Goal: Information Seeking & Learning: Find specific fact

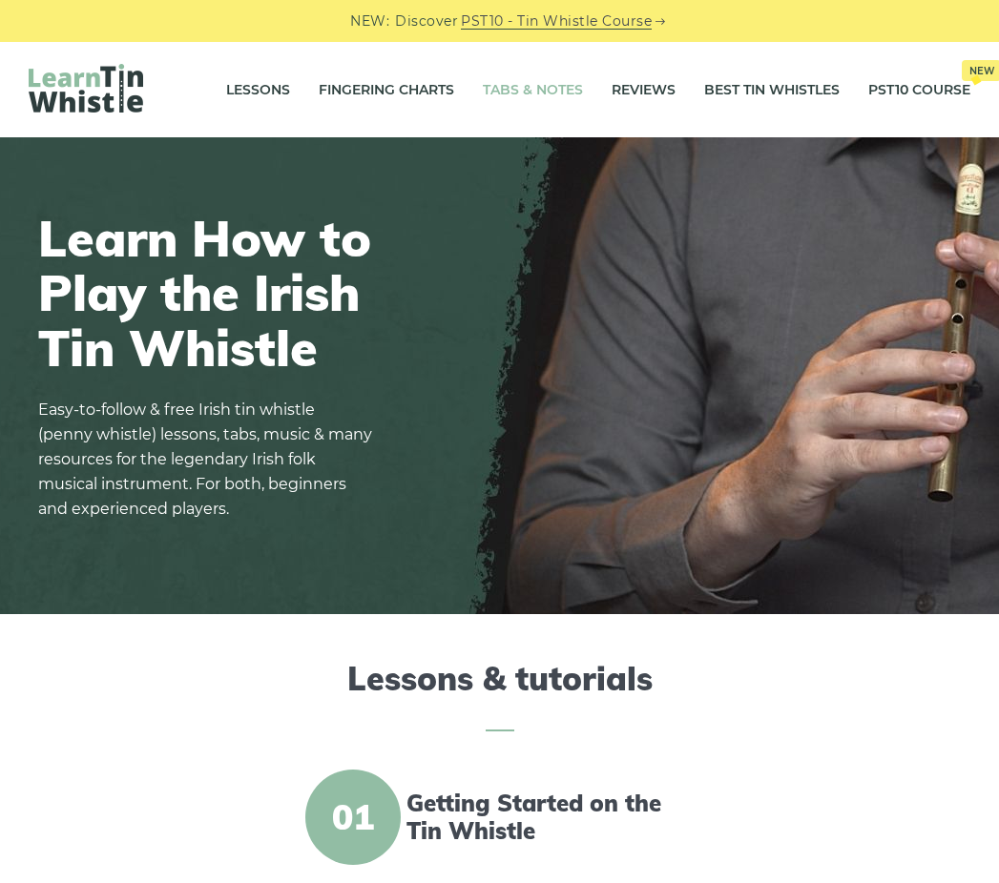
click at [559, 86] on link "Tabs & Notes" at bounding box center [533, 90] width 100 height 48
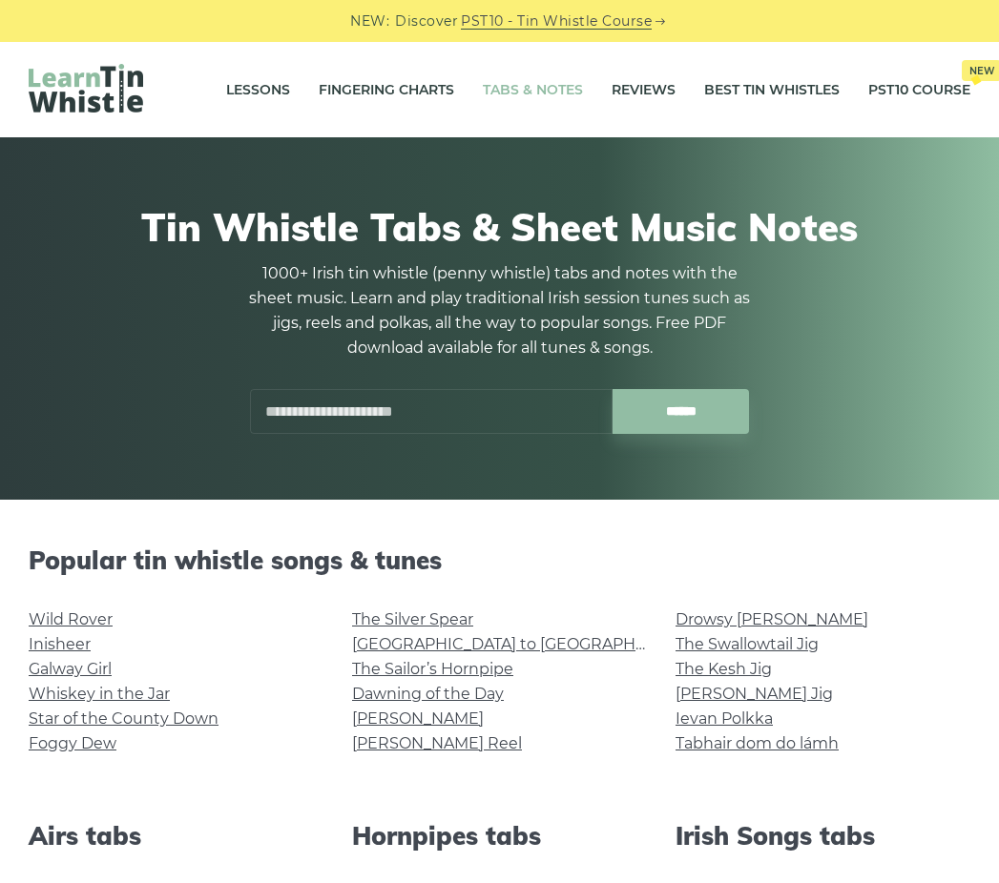
click at [436, 412] on input "text" at bounding box center [431, 411] width 362 height 45
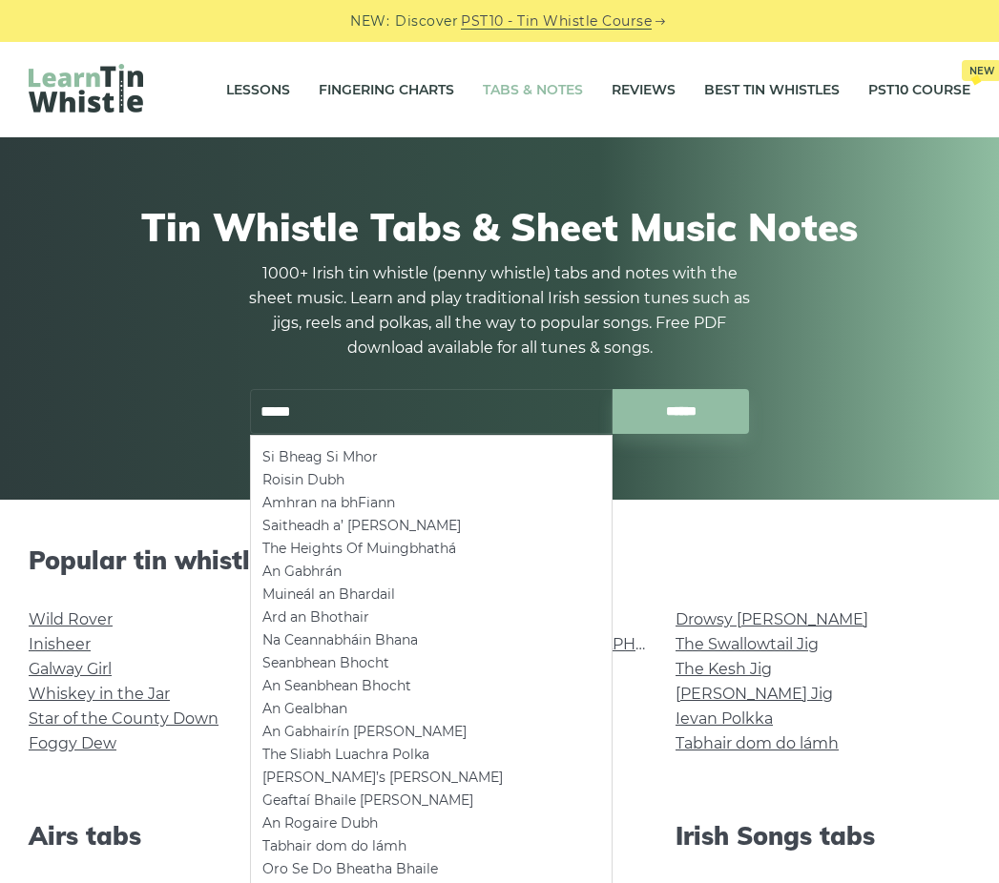
click at [390, 472] on li "Roisin Dubh" at bounding box center [431, 479] width 338 height 23
type input "**********"
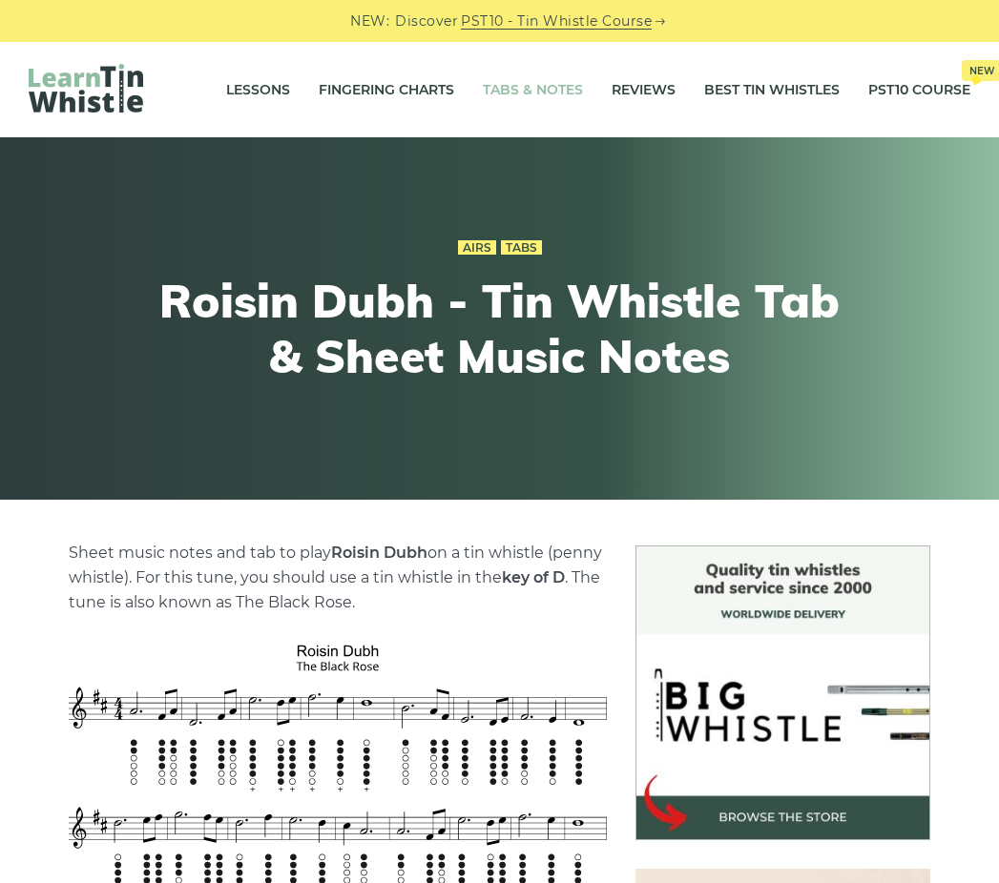
click at [551, 83] on link "Tabs & Notes" at bounding box center [533, 90] width 100 height 48
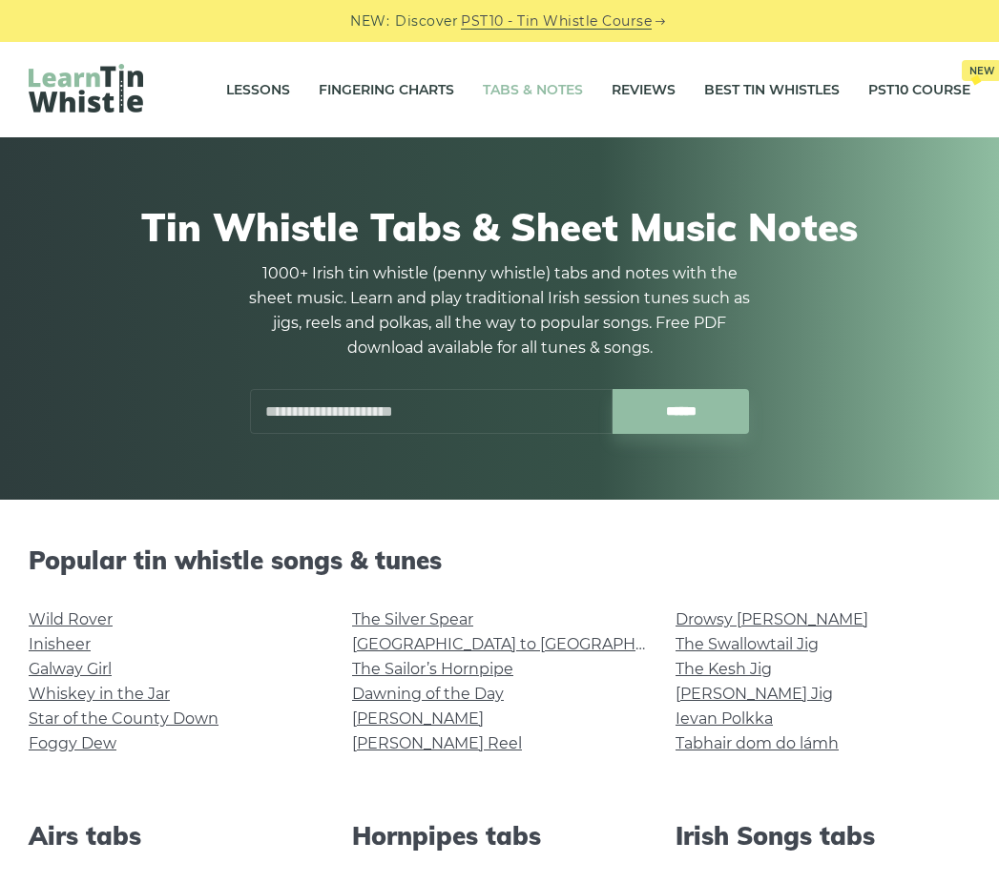
click at [405, 417] on input "text" at bounding box center [431, 411] width 362 height 45
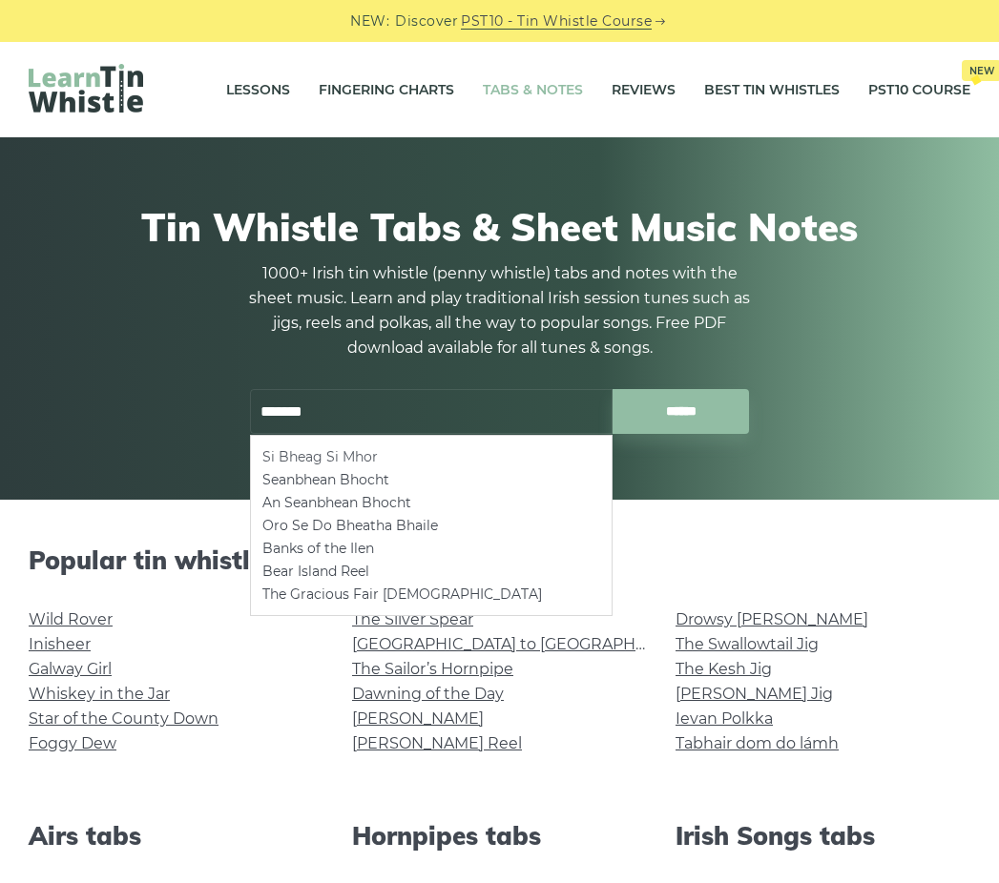
click at [395, 454] on li "Si­ Bheag Si­ Mhor" at bounding box center [431, 456] width 338 height 23
type input "**********"
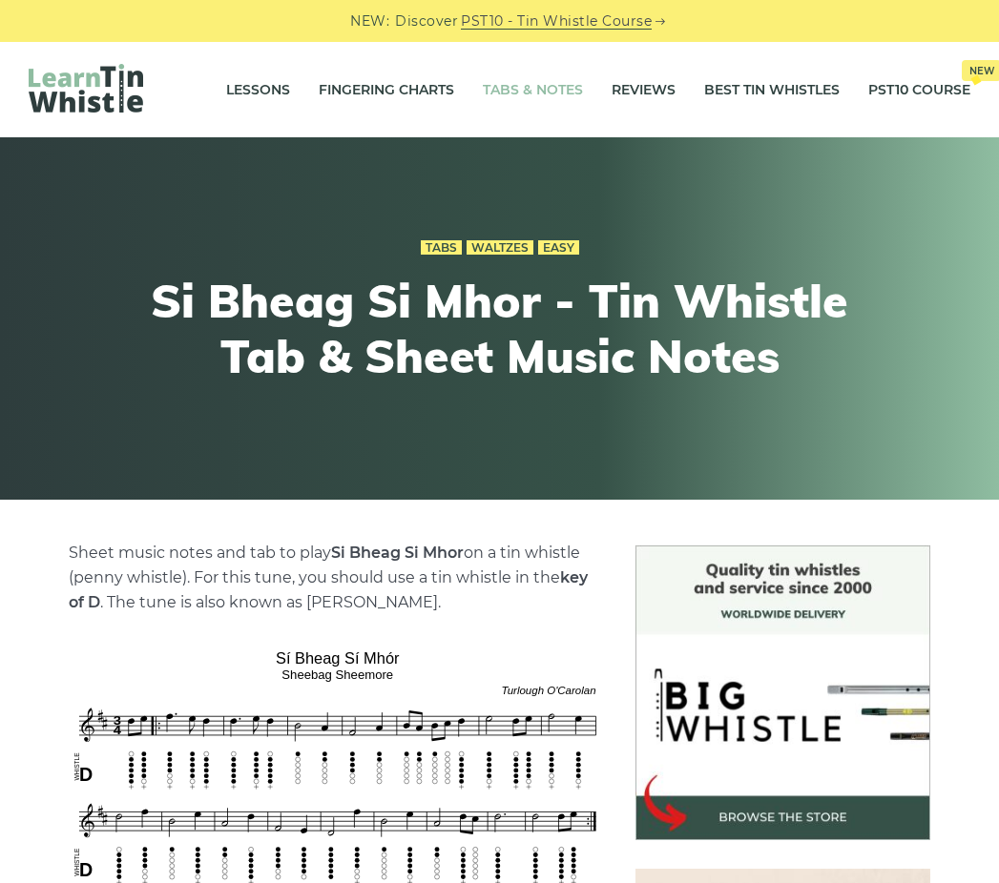
click at [572, 93] on link "Tabs & Notes" at bounding box center [533, 90] width 100 height 48
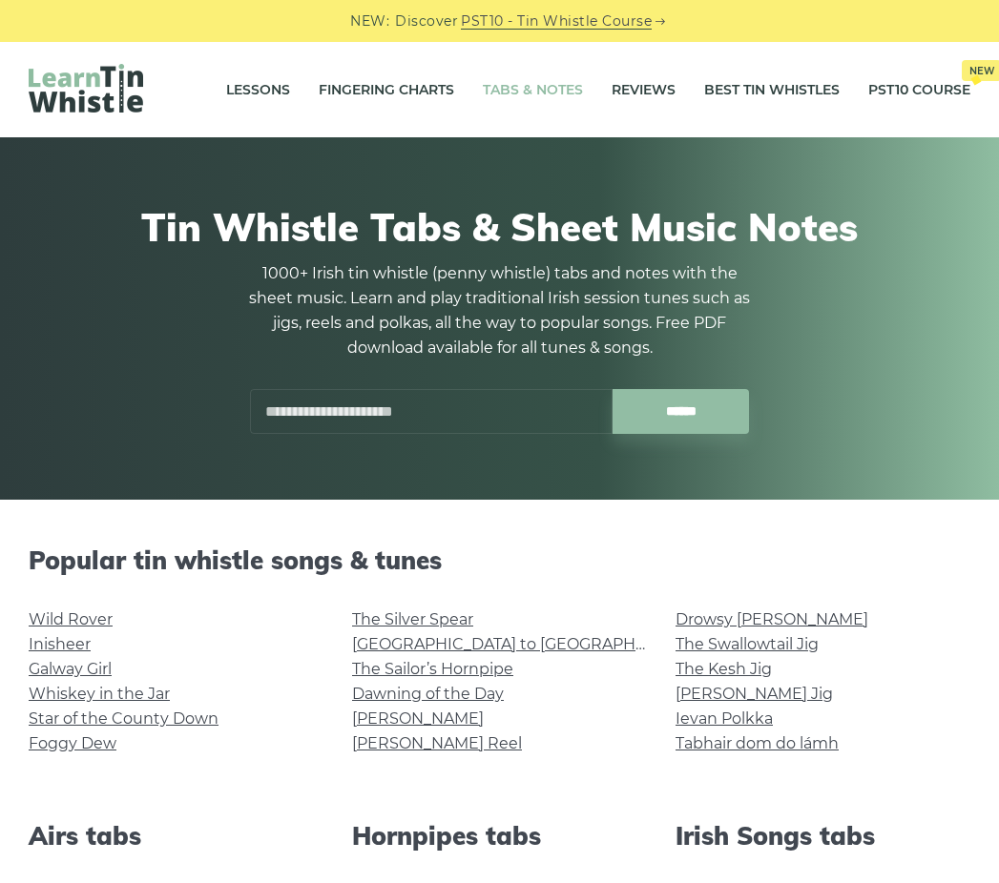
click at [401, 421] on input "text" at bounding box center [431, 411] width 362 height 45
click at [755, 696] on link "[PERSON_NAME] Jig" at bounding box center [753, 694] width 157 height 18
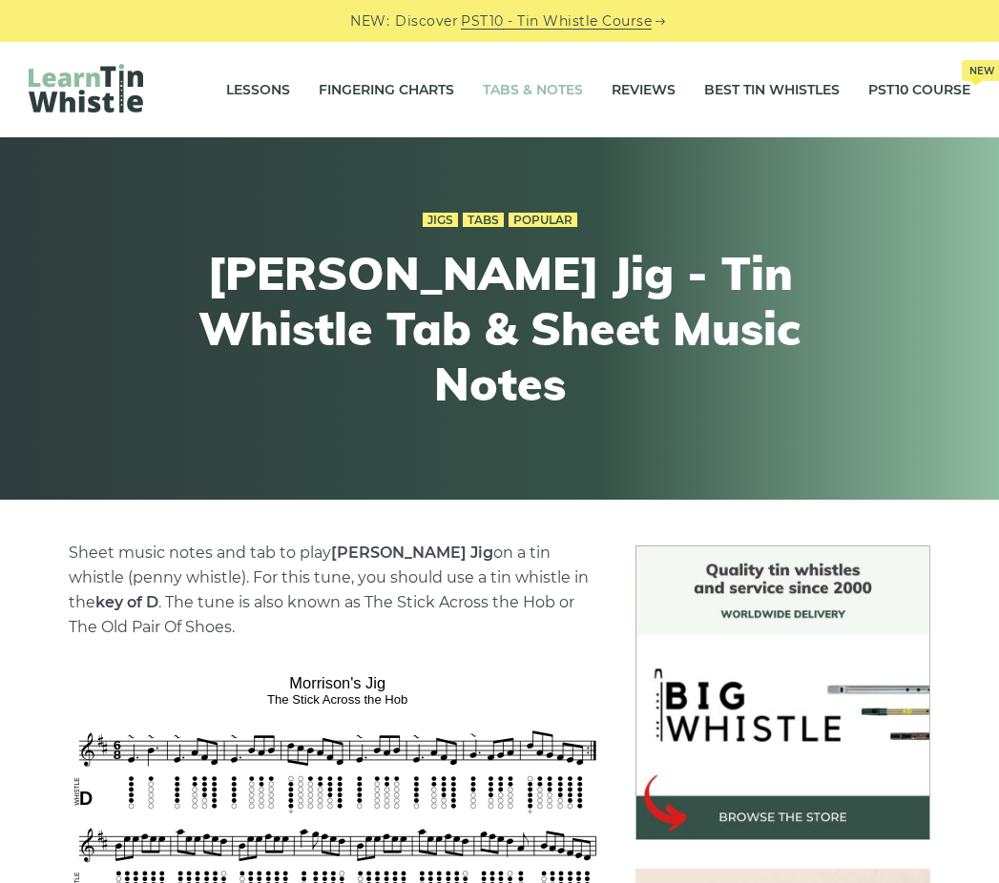
click at [557, 86] on link "Tabs & Notes" at bounding box center [533, 90] width 100 height 48
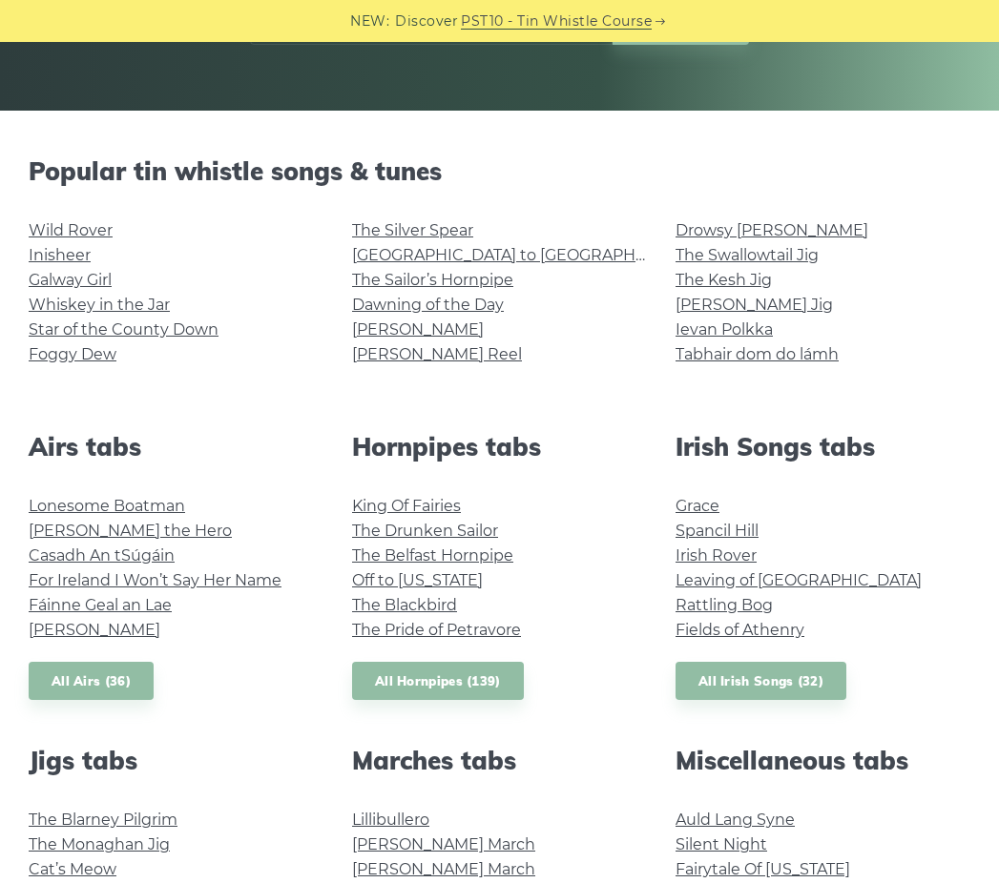
scroll to position [486, 0]
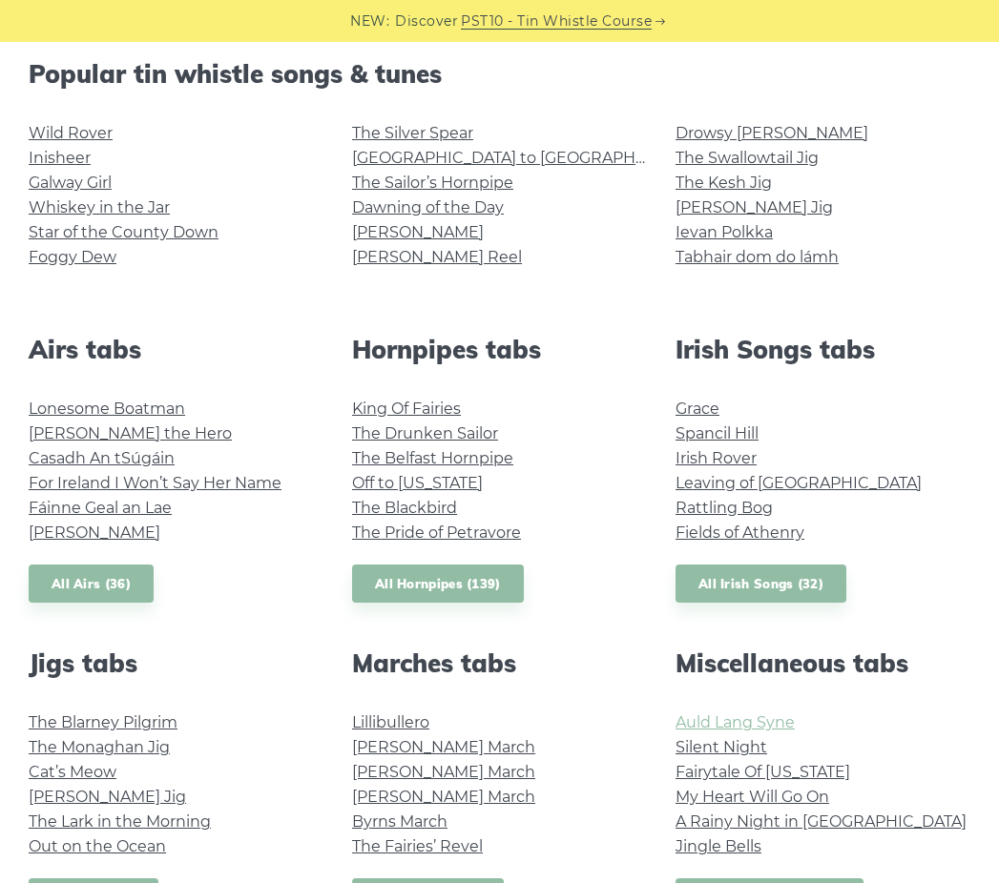
click at [746, 727] on link "Auld Lang Syne" at bounding box center [734, 722] width 119 height 18
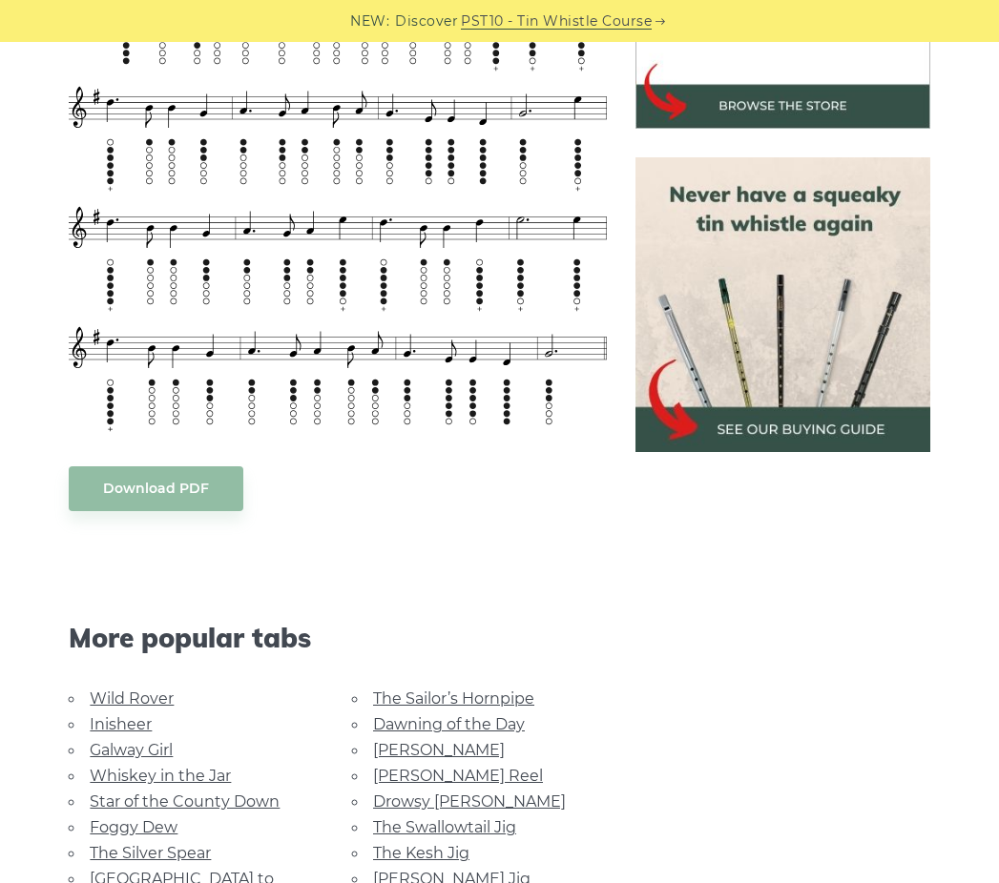
scroll to position [420, 0]
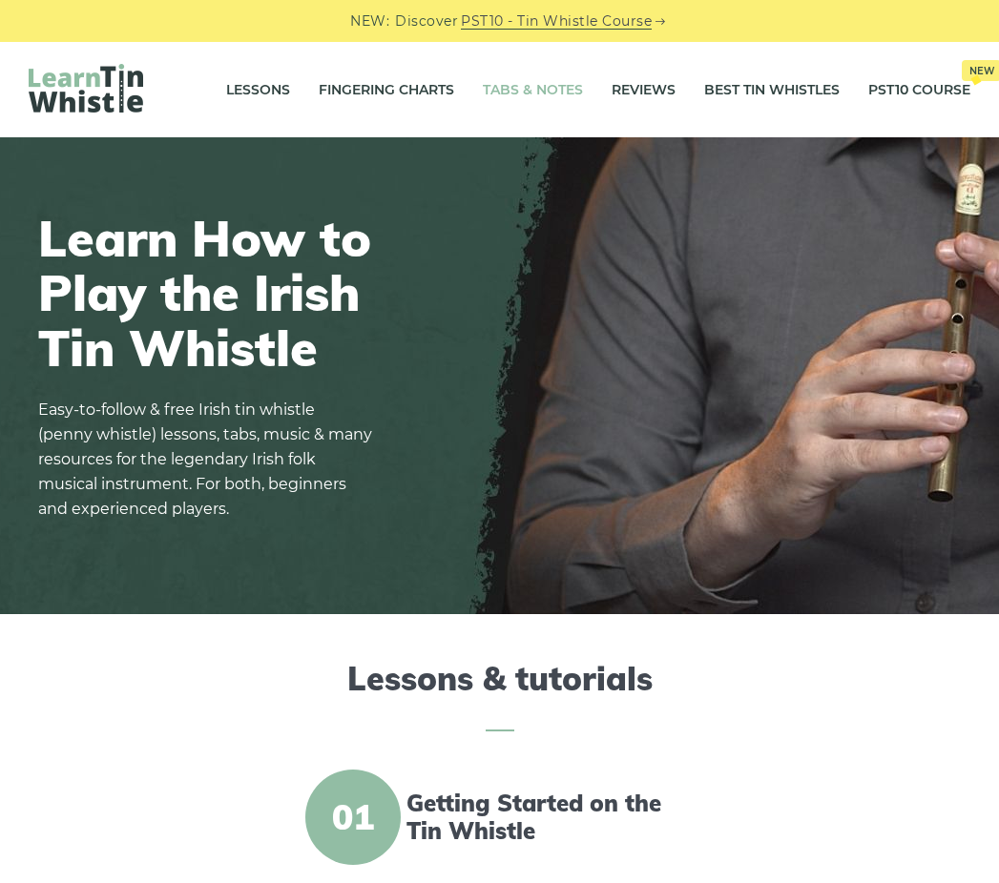
click at [543, 85] on link "Tabs & Notes" at bounding box center [533, 90] width 100 height 48
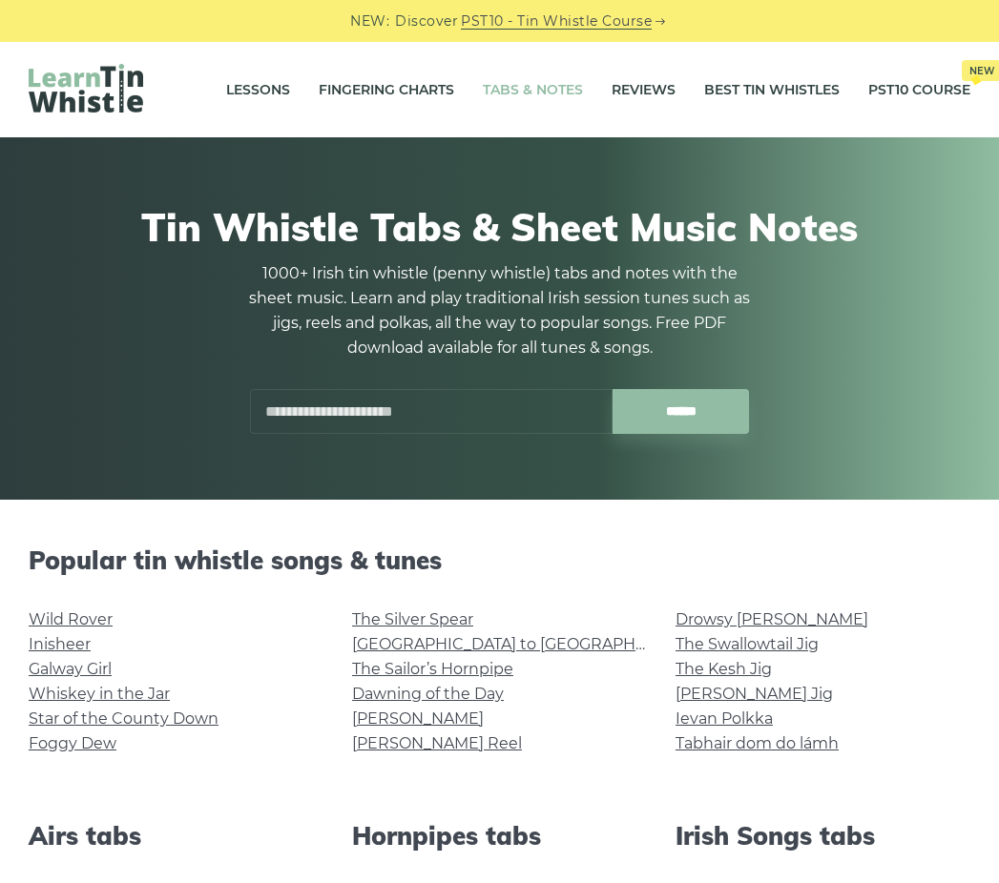
click at [389, 414] on input "text" at bounding box center [431, 411] width 362 height 45
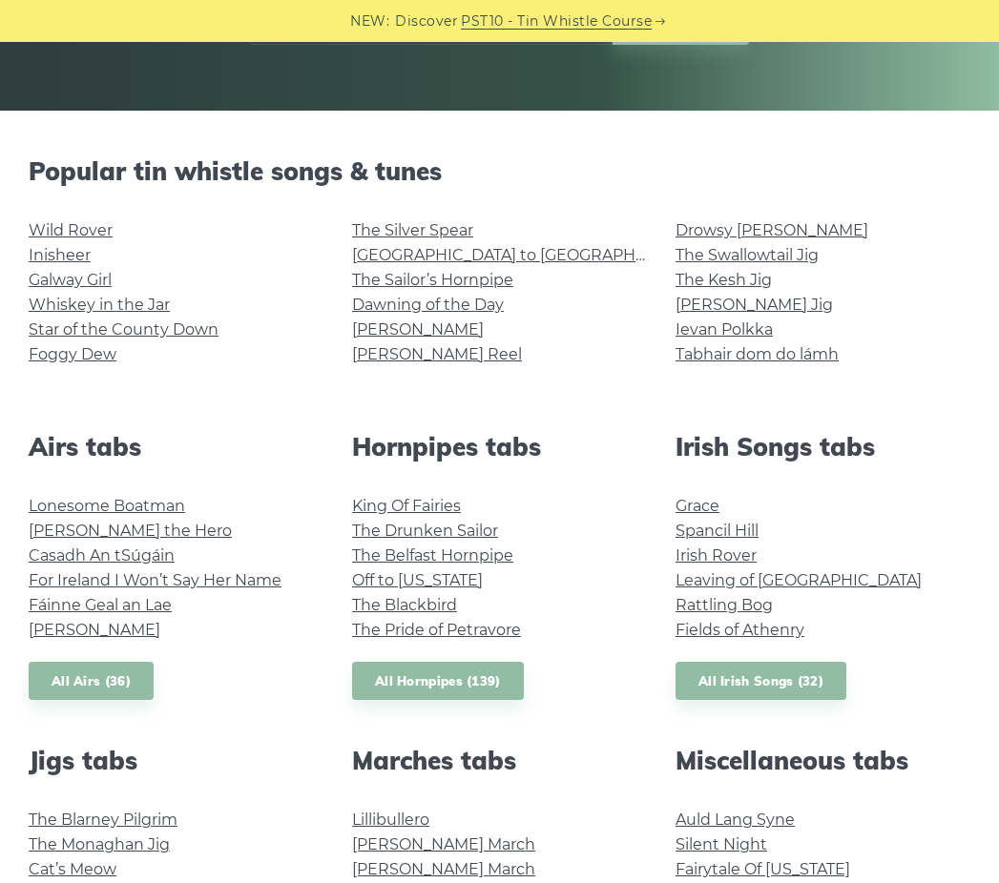
scroll to position [486, 0]
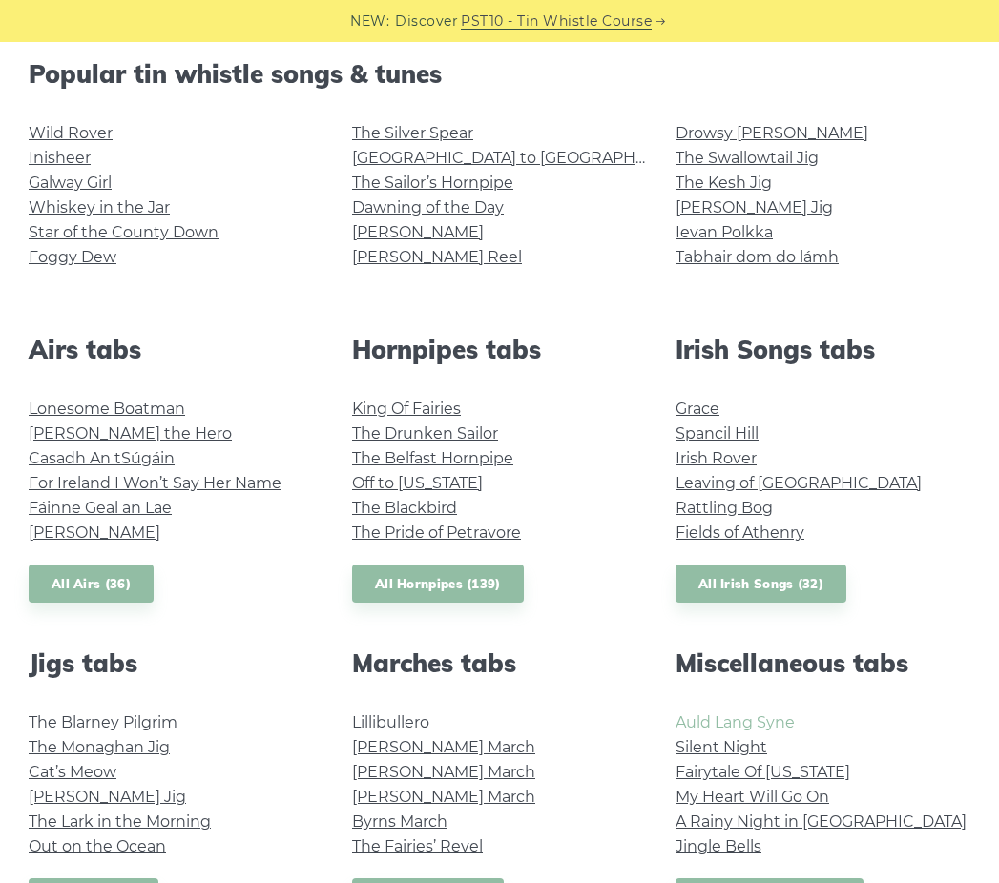
click at [767, 723] on link "Auld Lang Syne" at bounding box center [734, 722] width 119 height 18
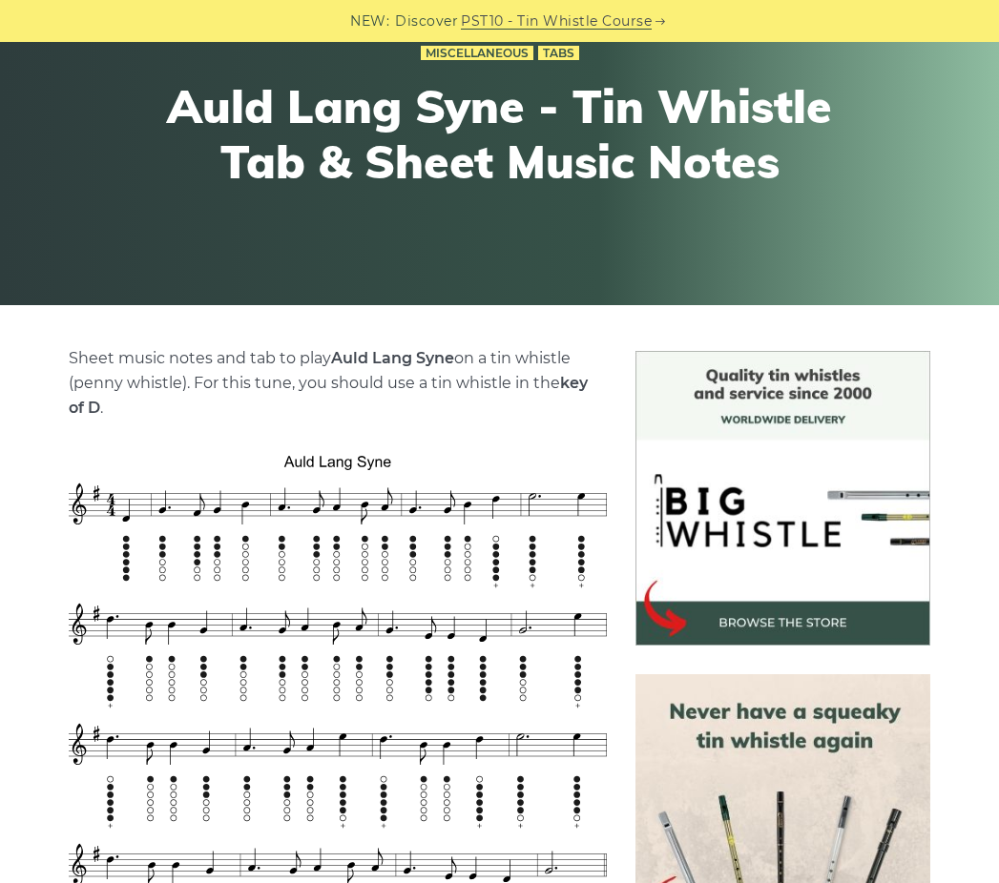
scroll to position [292, 0]
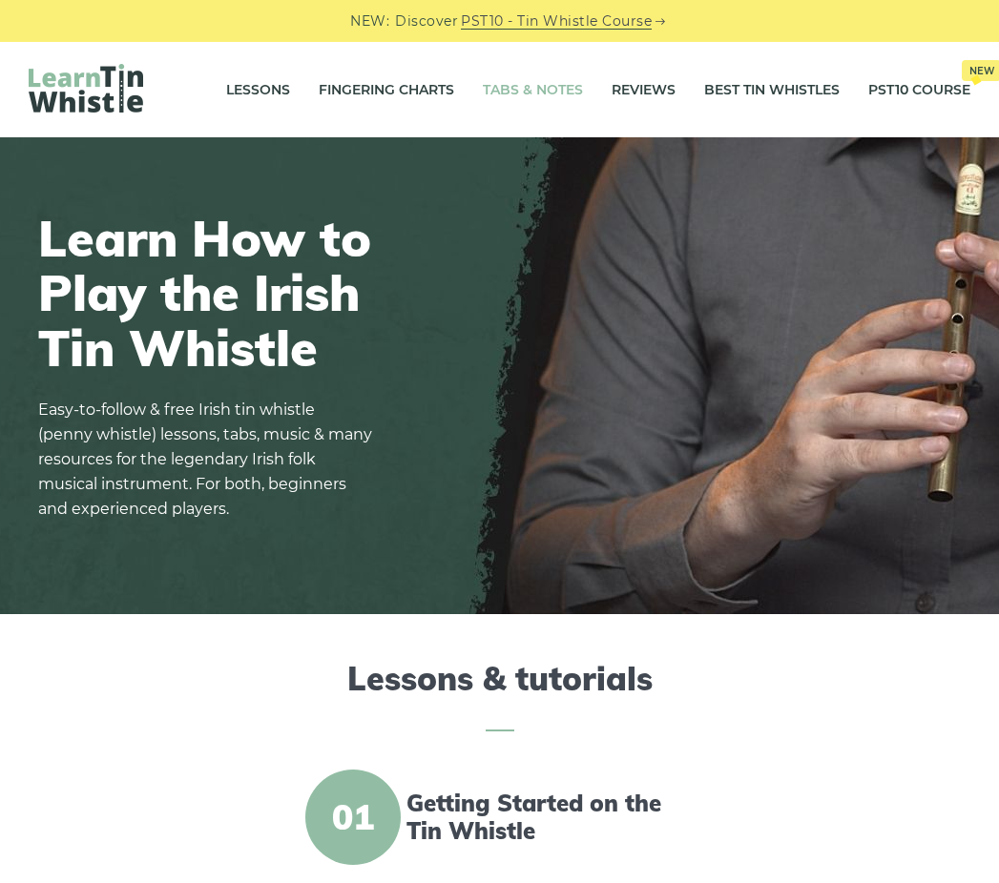
click at [545, 95] on link "Tabs & Notes" at bounding box center [533, 90] width 100 height 48
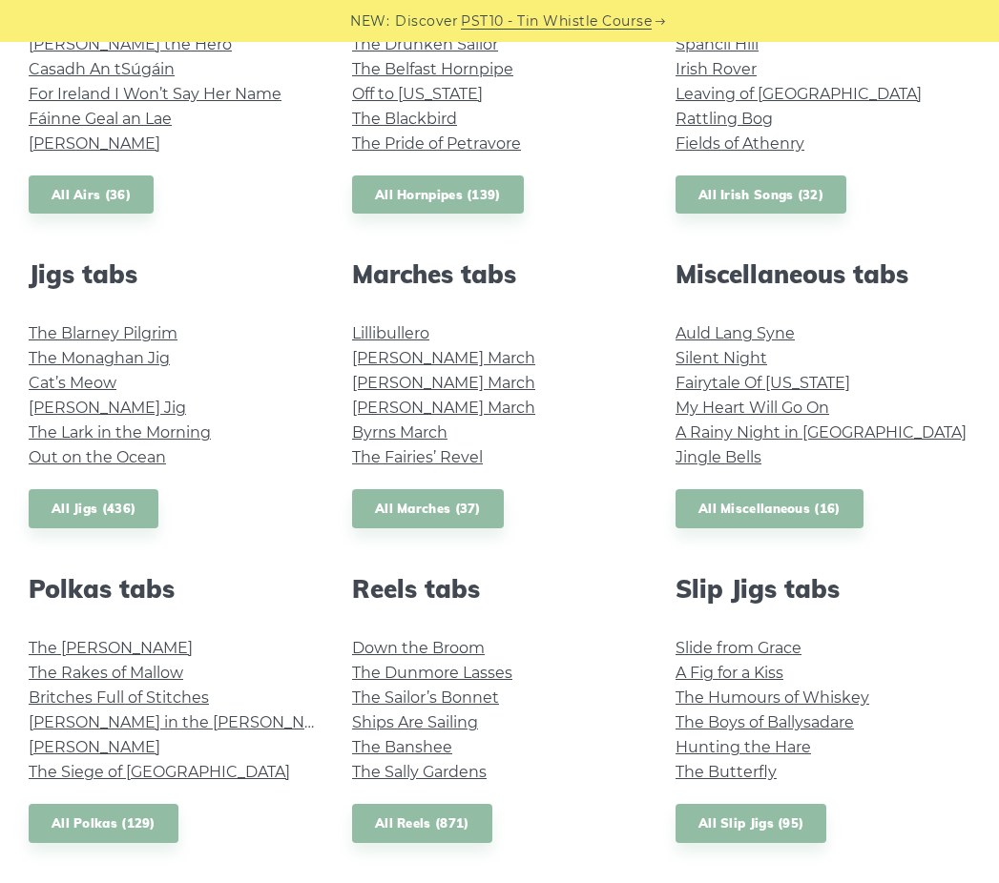
scroll to position [681, 0]
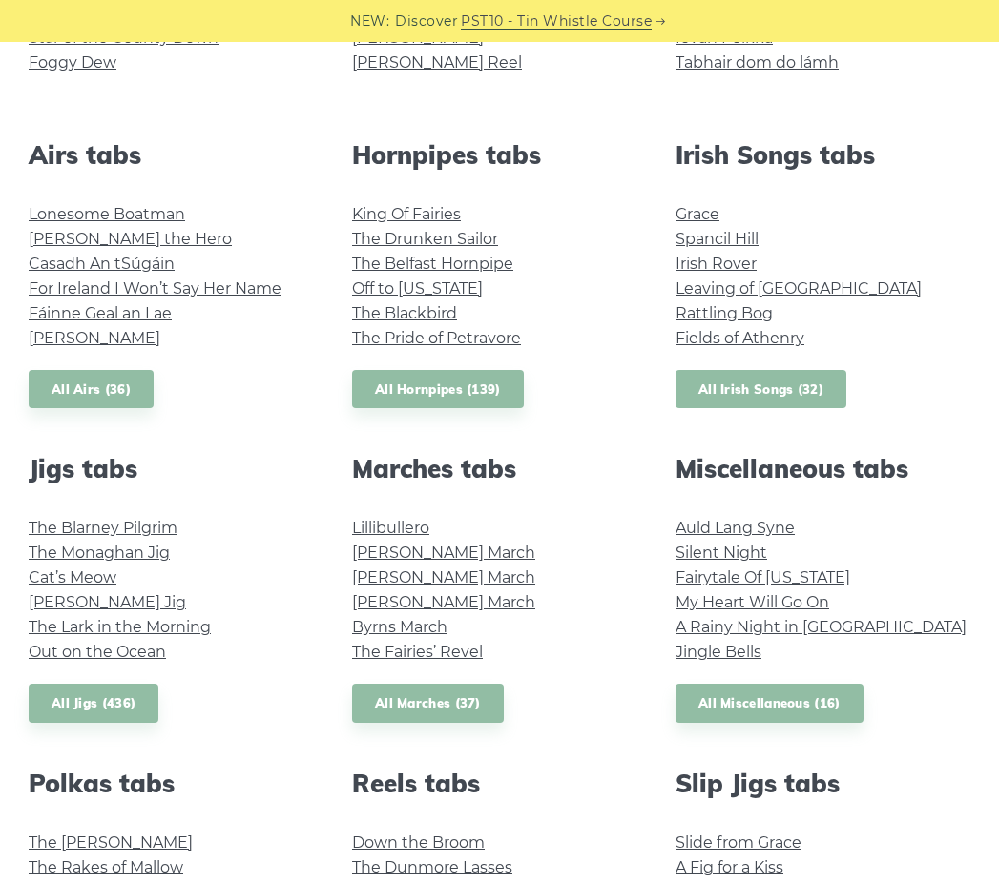
click at [814, 388] on link "All Irish Songs (32)" at bounding box center [760, 389] width 171 height 39
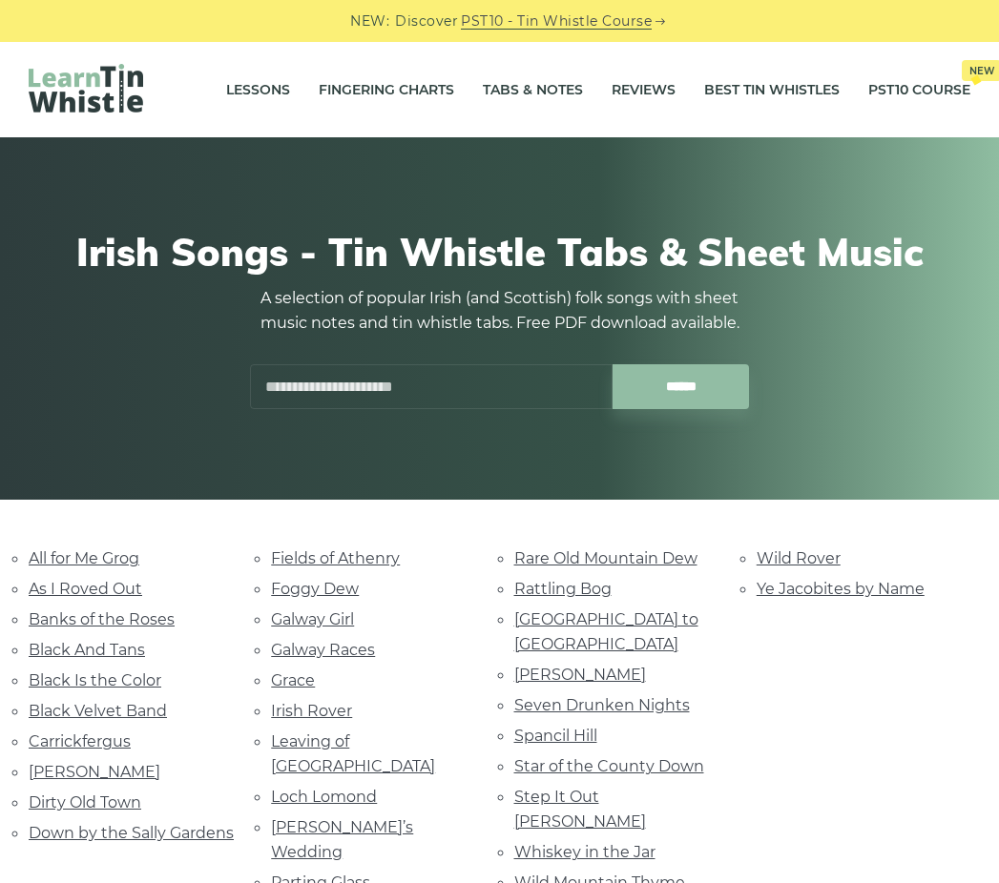
click at [436, 384] on input "text" at bounding box center [431, 386] width 362 height 45
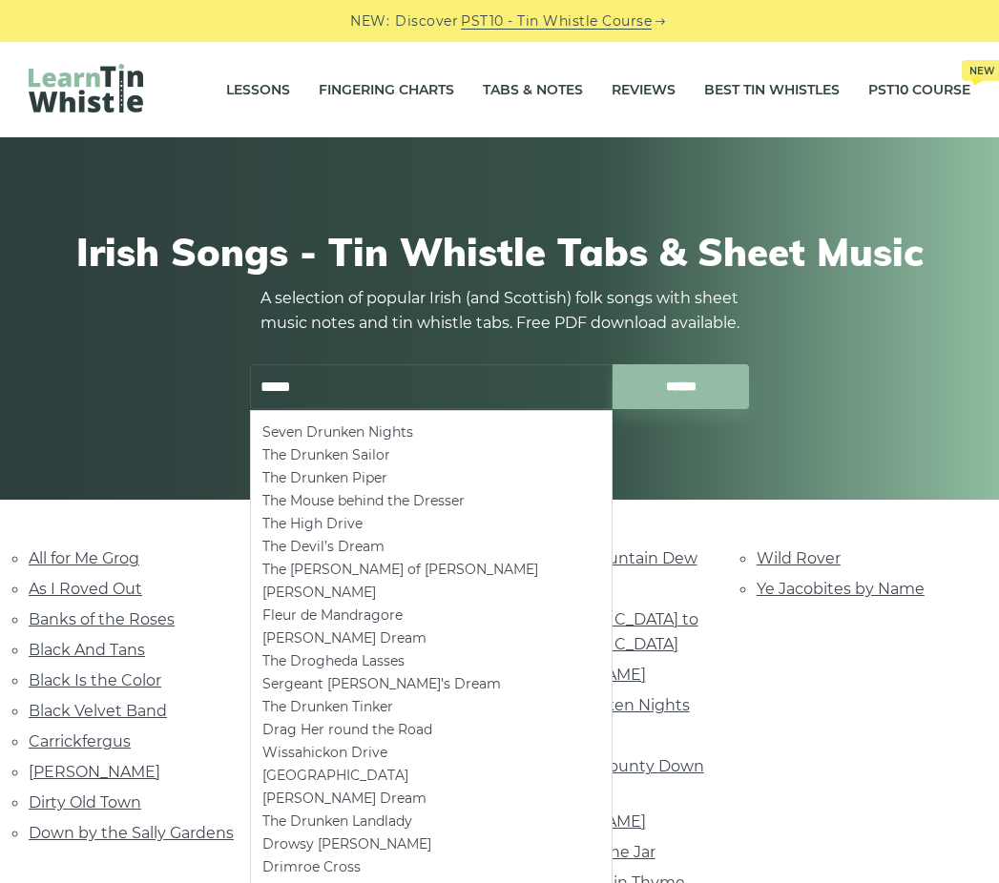
type input "******"
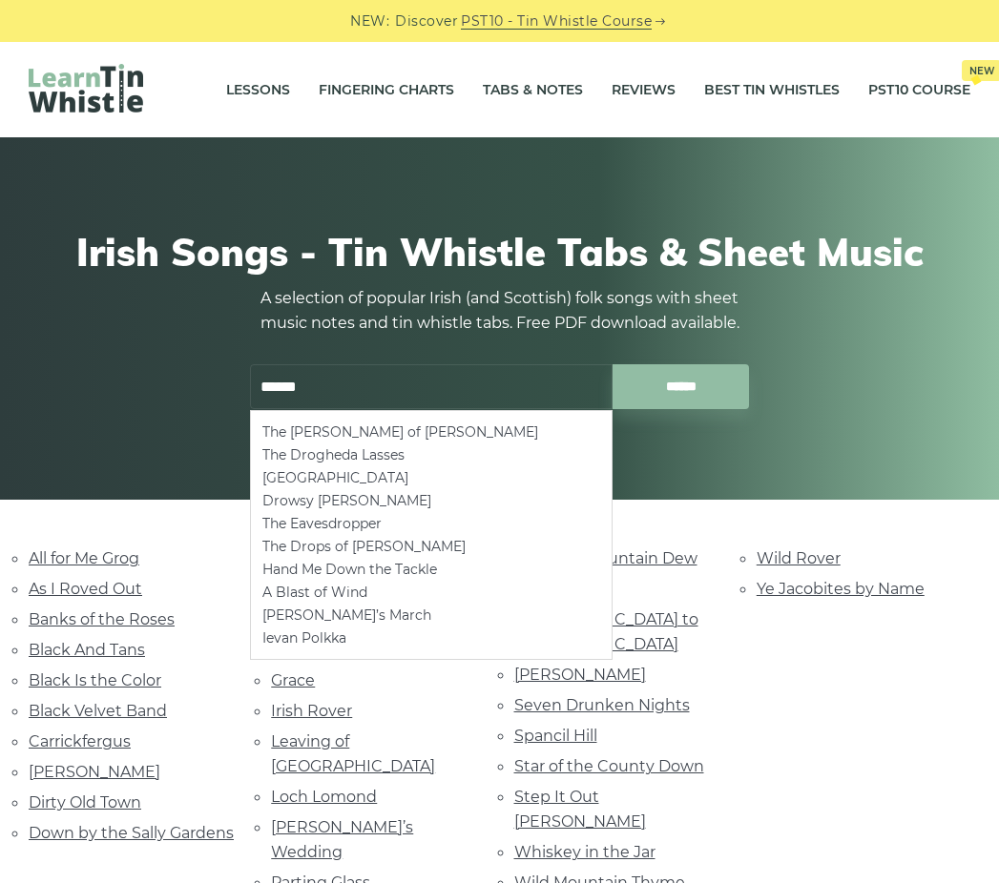
click at [368, 383] on input "******" at bounding box center [431, 386] width 362 height 45
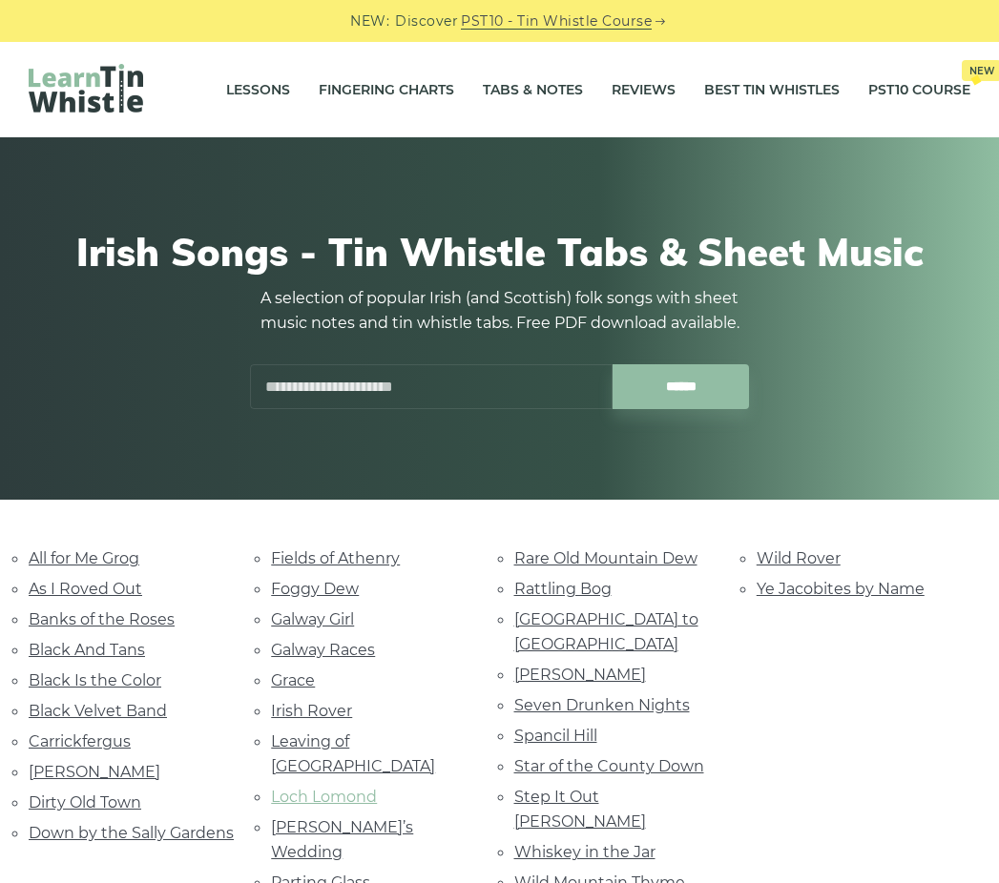
click at [318, 788] on link "Loch Lomond" at bounding box center [324, 797] width 106 height 18
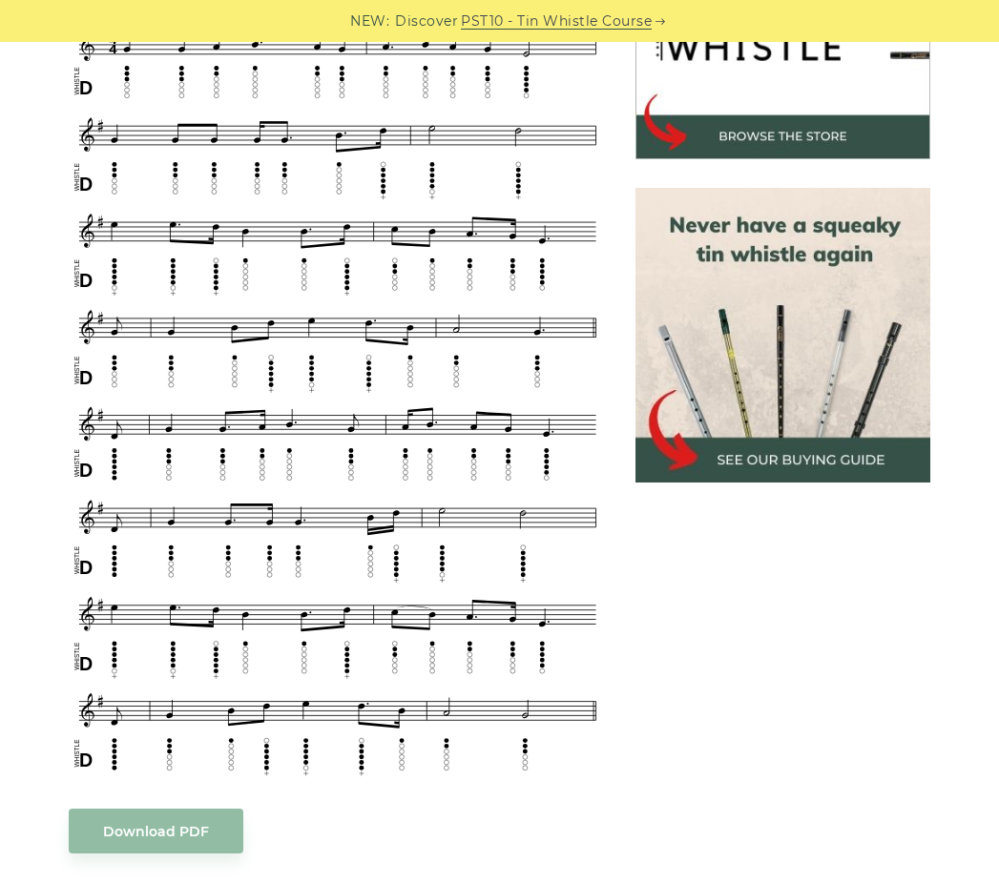
scroll to position [584, 0]
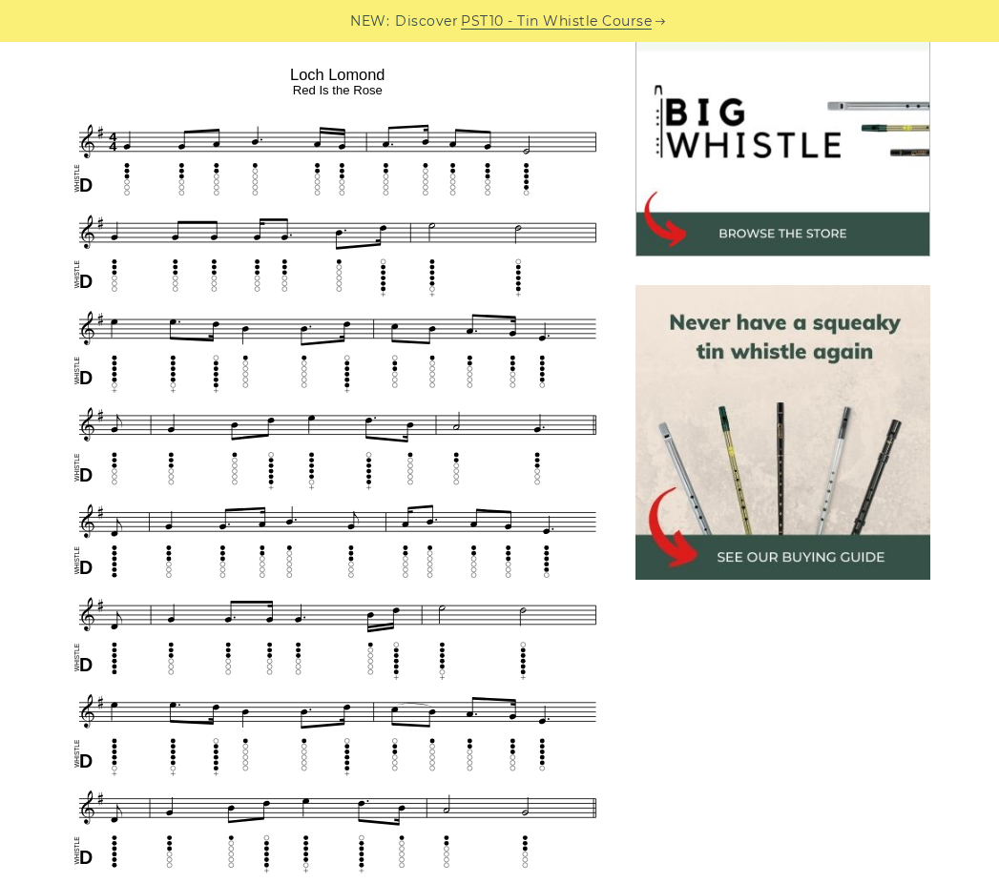
click at [908, 655] on aside at bounding box center [782, 738] width 323 height 1553
